Goal: Find specific page/section: Find specific page/section

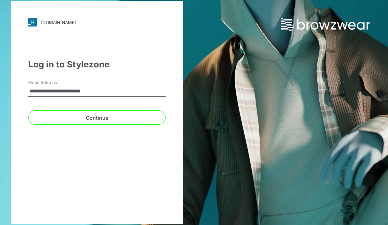
type input "**********"
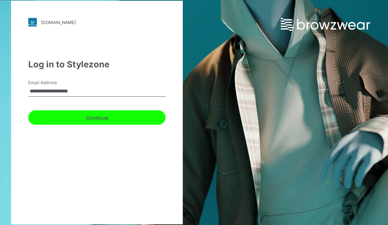
click at [88, 116] on button "Continue" at bounding box center [96, 117] width 137 height 14
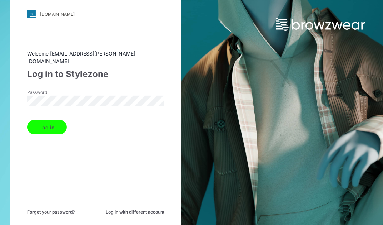
click at [50, 120] on button "Log in" at bounding box center [47, 127] width 40 height 14
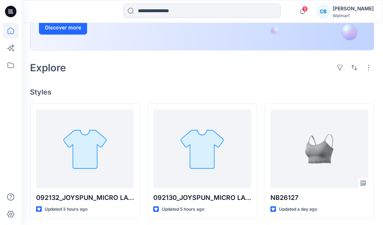
scroll to position [143, 0]
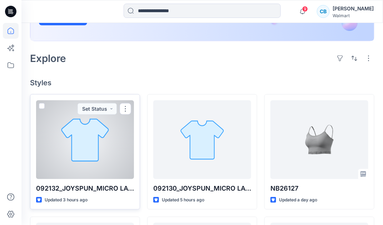
click at [93, 165] on div at bounding box center [85, 139] width 98 height 79
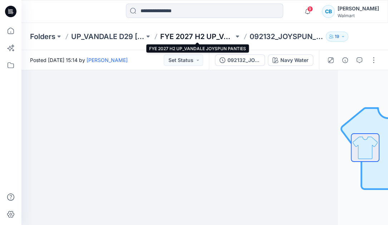
click at [215, 40] on p "FYE 2027 H2 UP_VANDALE JOYSPUN PANTIES" at bounding box center [196, 36] width 73 height 10
